Goal: Task Accomplishment & Management: Complete application form

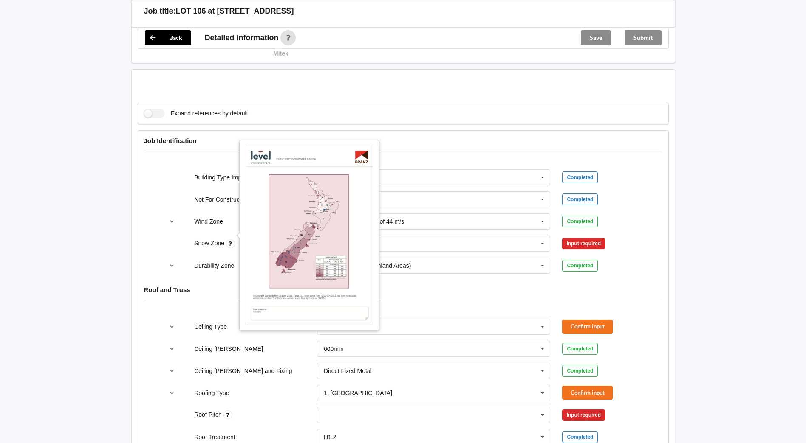
scroll to position [255, 0]
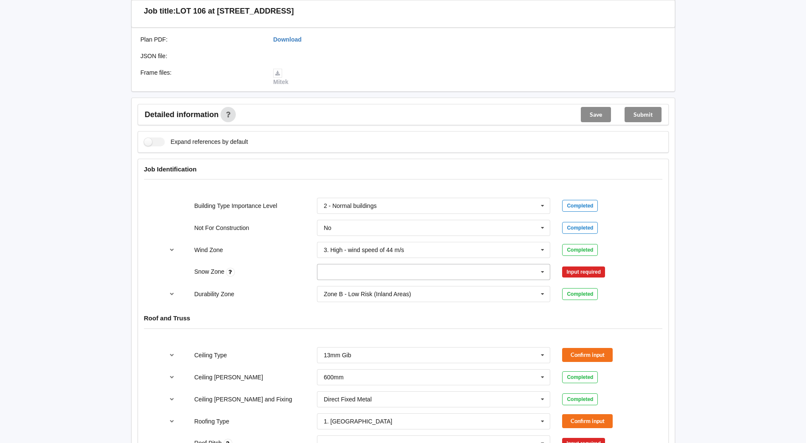
click at [486, 269] on input "text" at bounding box center [434, 272] width 233 height 15
click at [330, 285] on span "N0" at bounding box center [328, 288] width 8 height 7
click at [605, 265] on button "Confirm input" at bounding box center [587, 272] width 51 height 14
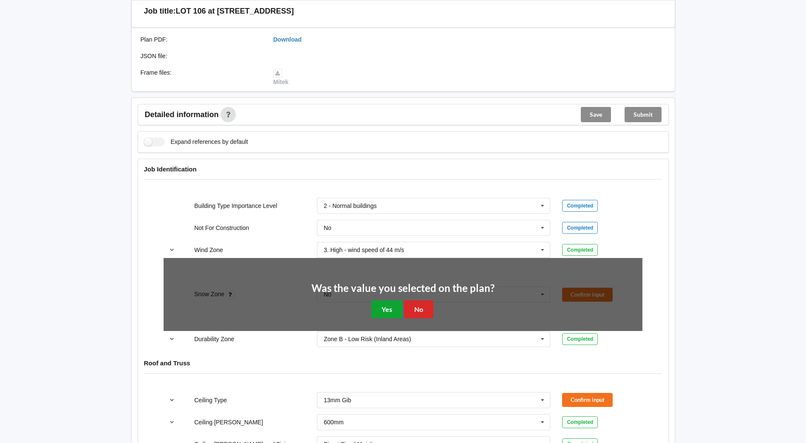
click at [381, 301] on button "Yes" at bounding box center [386, 309] width 31 height 17
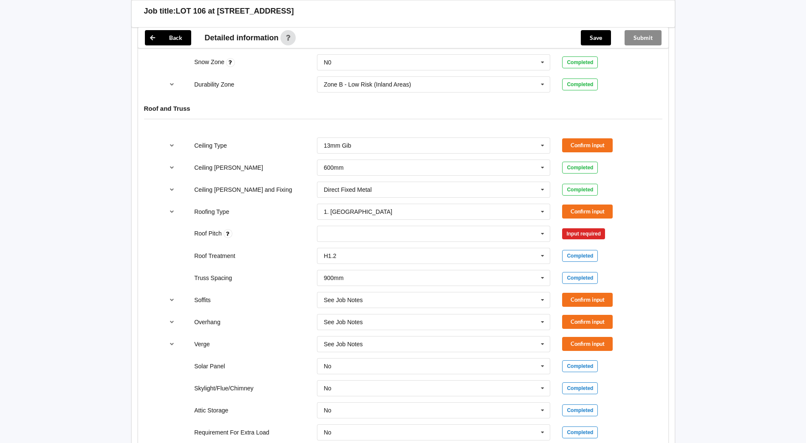
scroll to position [467, 0]
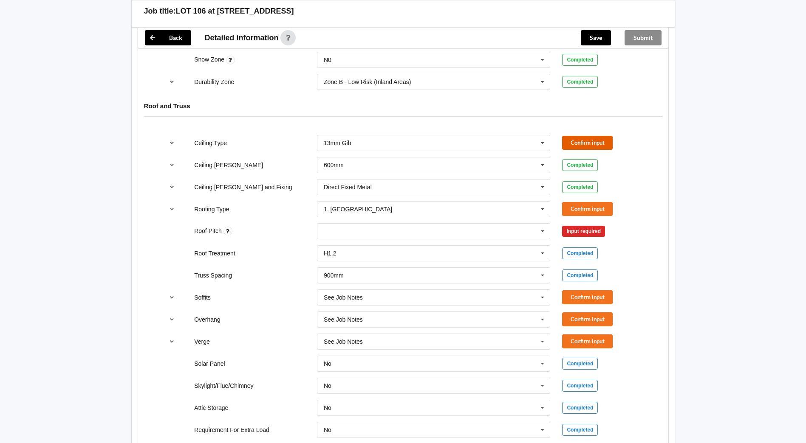
click at [584, 136] on button "Confirm input" at bounding box center [587, 143] width 51 height 14
click at [347, 224] on div "None" at bounding box center [434, 231] width 234 height 16
type input "25"
click at [411, 239] on div "Add 25" at bounding box center [433, 247] width 233 height 16
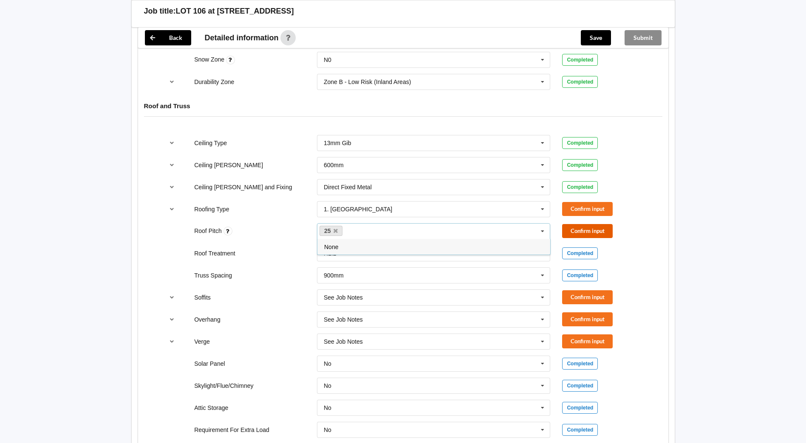
click at [590, 226] on button "Confirm input" at bounding box center [587, 231] width 51 height 14
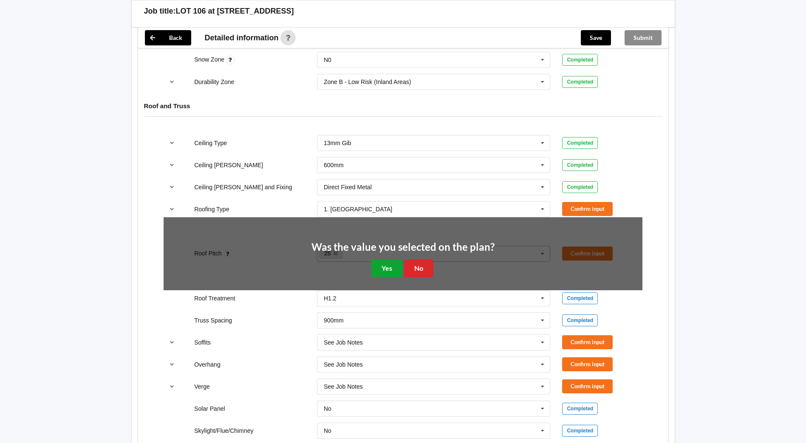
click at [384, 260] on button "Yes" at bounding box center [386, 268] width 31 height 17
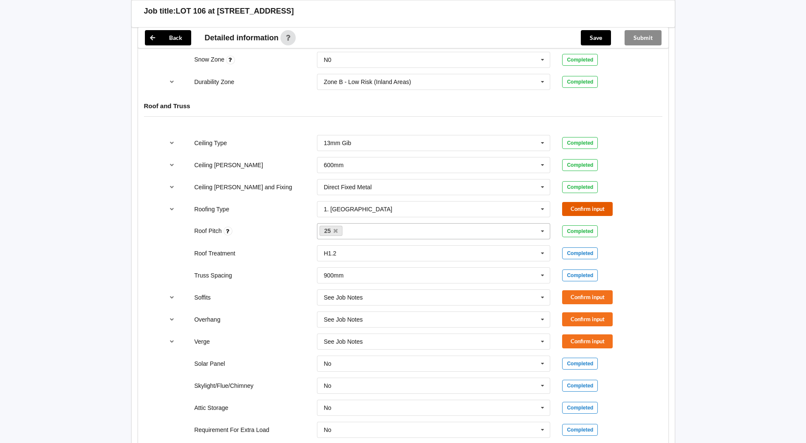
click at [595, 202] on button "Confirm input" at bounding box center [587, 209] width 51 height 14
click at [595, 290] on button "Confirm input" at bounding box center [587, 297] width 51 height 14
click at [575, 318] on button "Confirm input" at bounding box center [587, 320] width 51 height 14
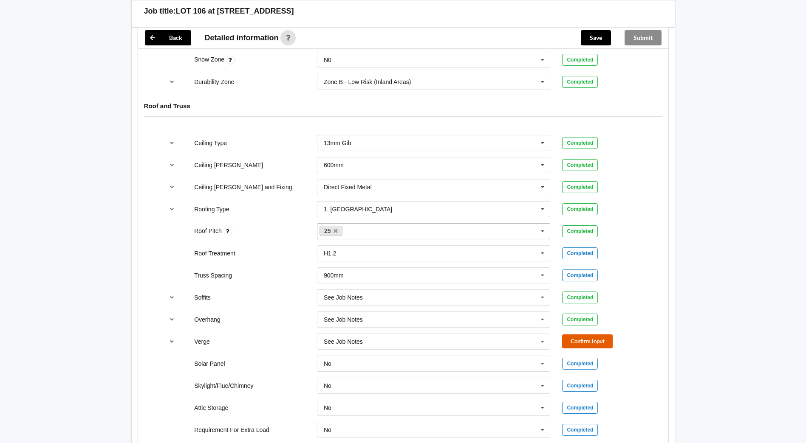
click at [582, 335] on button "Confirm input" at bounding box center [587, 342] width 51 height 14
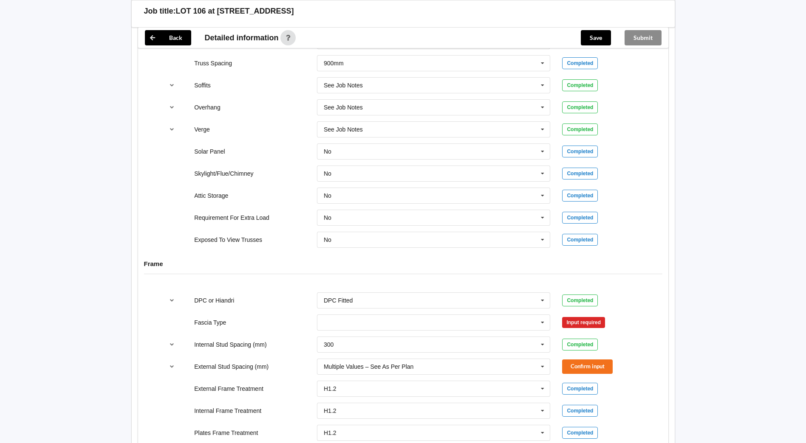
scroll to position [722, 0]
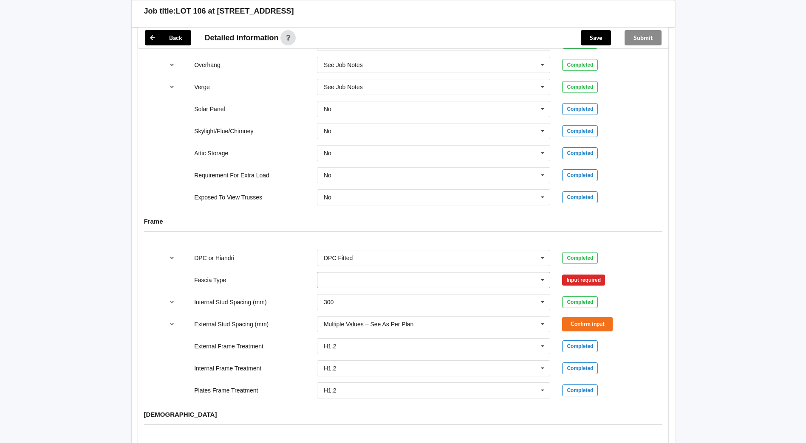
click at [539, 274] on icon at bounding box center [542, 281] width 13 height 16
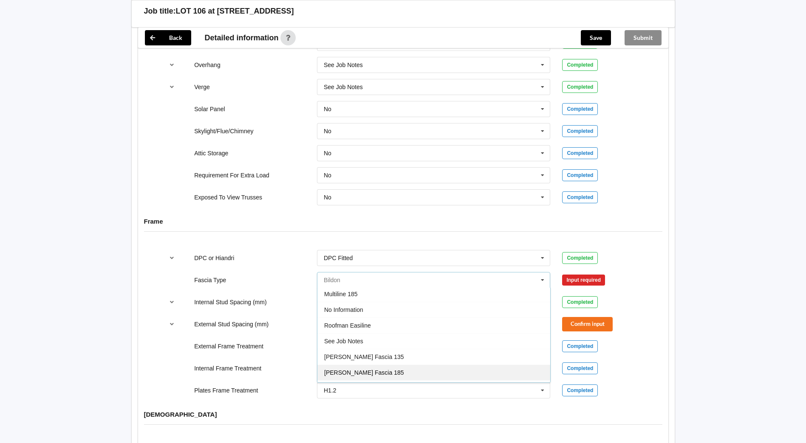
scroll to position [282, 0]
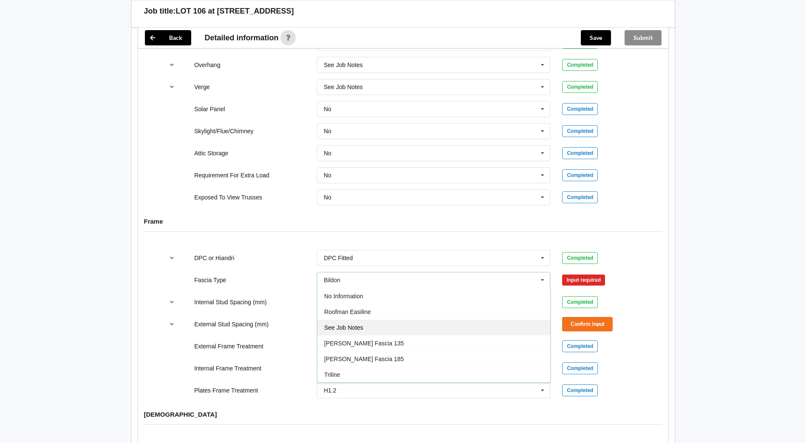
click at [375, 324] on div "See Job Notes" at bounding box center [433, 328] width 233 height 16
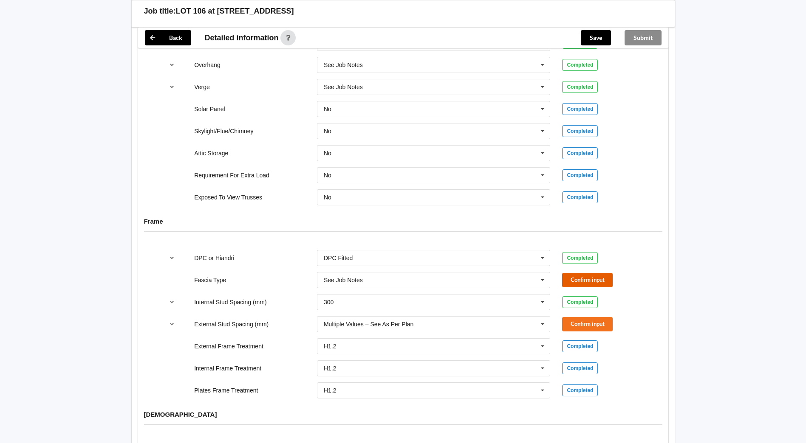
click at [584, 273] on button "Confirm input" at bounding box center [587, 280] width 51 height 14
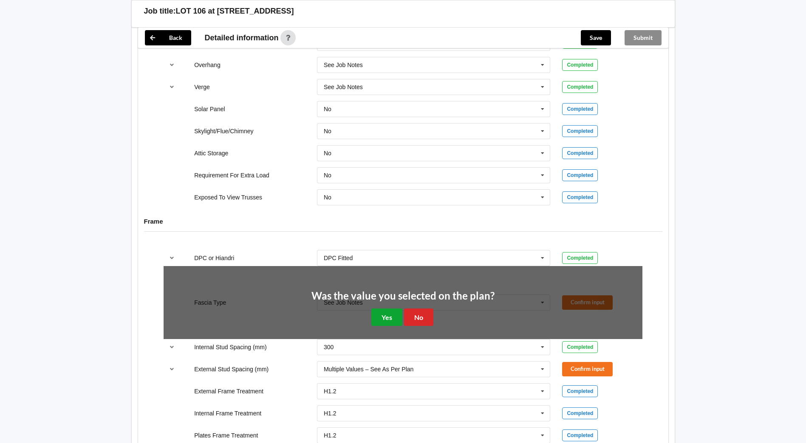
click at [384, 310] on button "Yes" at bounding box center [386, 317] width 31 height 17
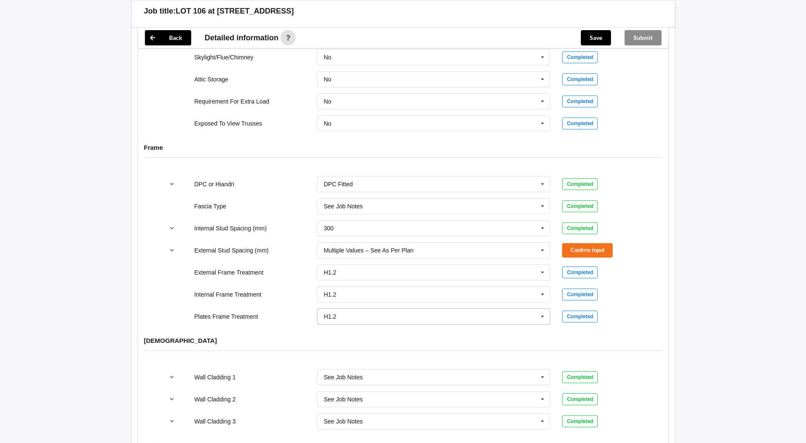
scroll to position [807, 0]
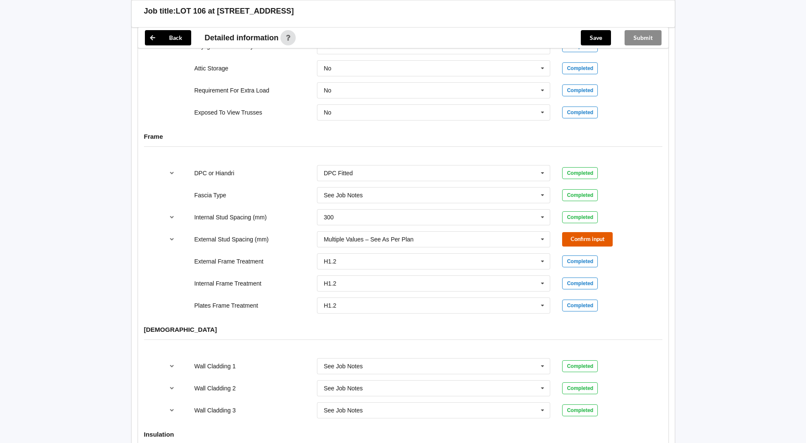
click at [580, 234] on button "Confirm input" at bounding box center [587, 239] width 51 height 14
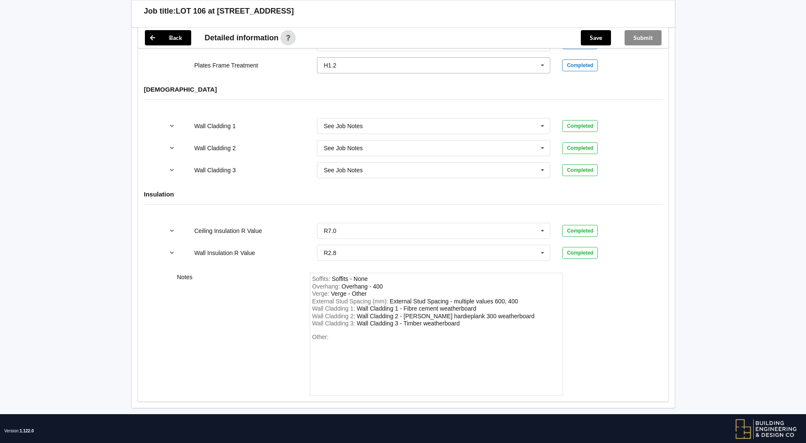
scroll to position [1052, 0]
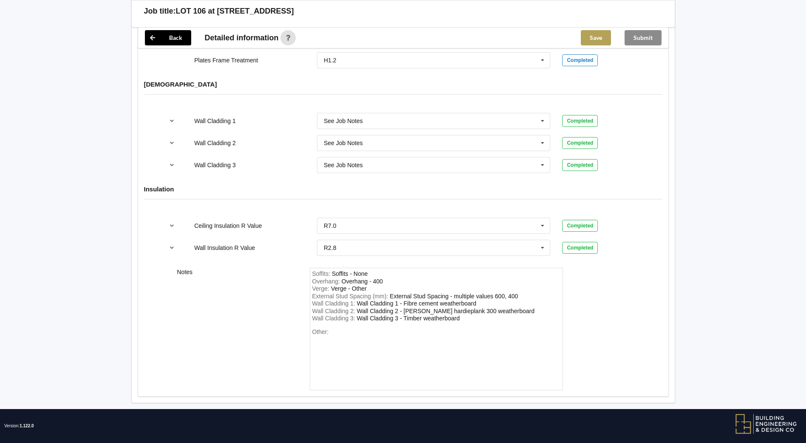
click at [596, 33] on button "Save" at bounding box center [596, 37] width 30 height 15
click at [641, 32] on button "Submit" at bounding box center [642, 37] width 37 height 15
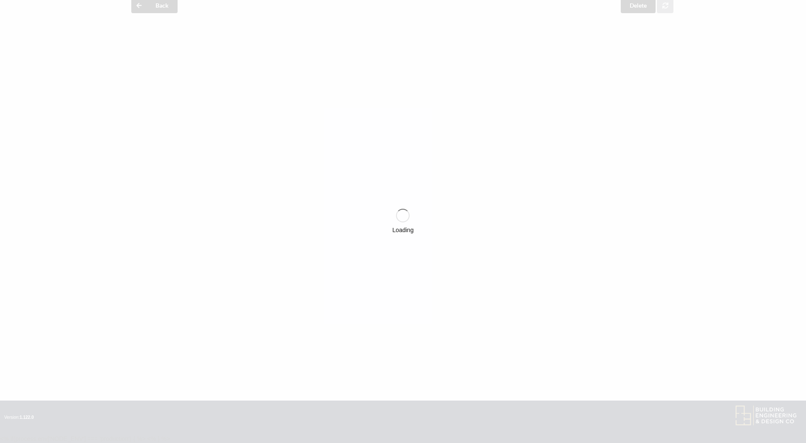
scroll to position [1013, 0]
